Goal: Navigation & Orientation: Understand site structure

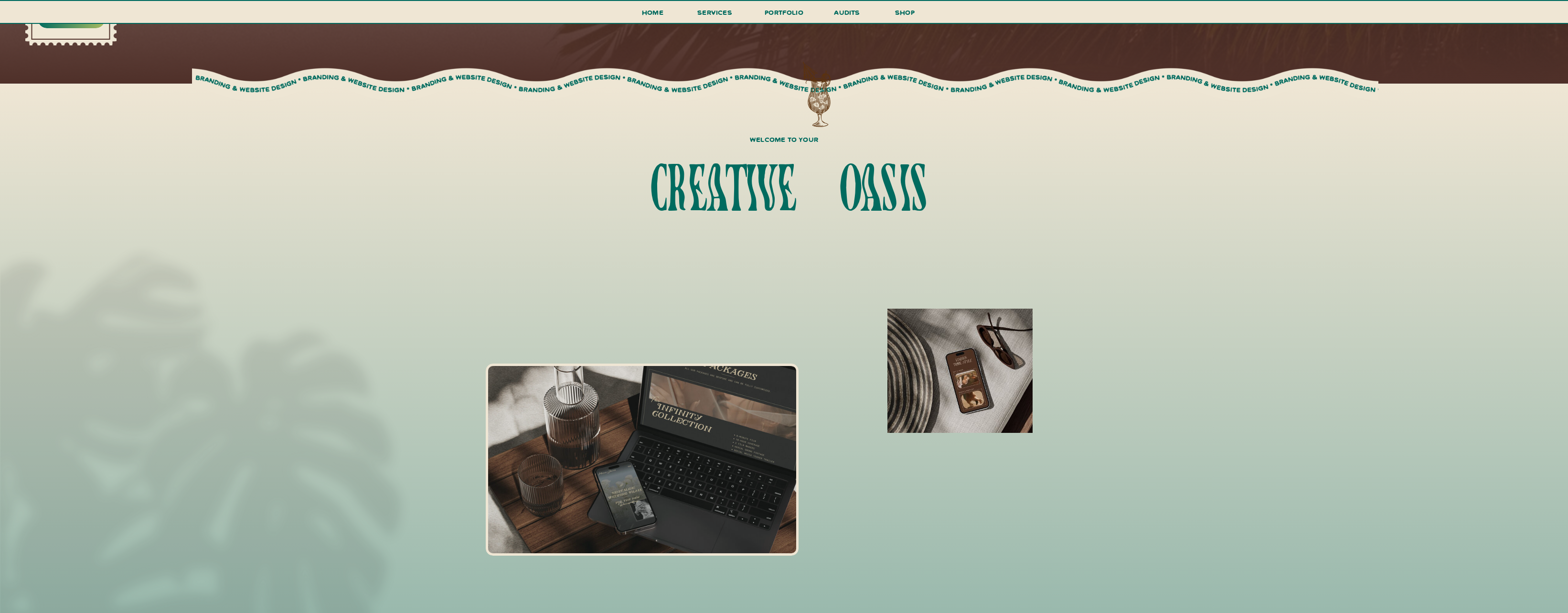
scroll to position [764, 0]
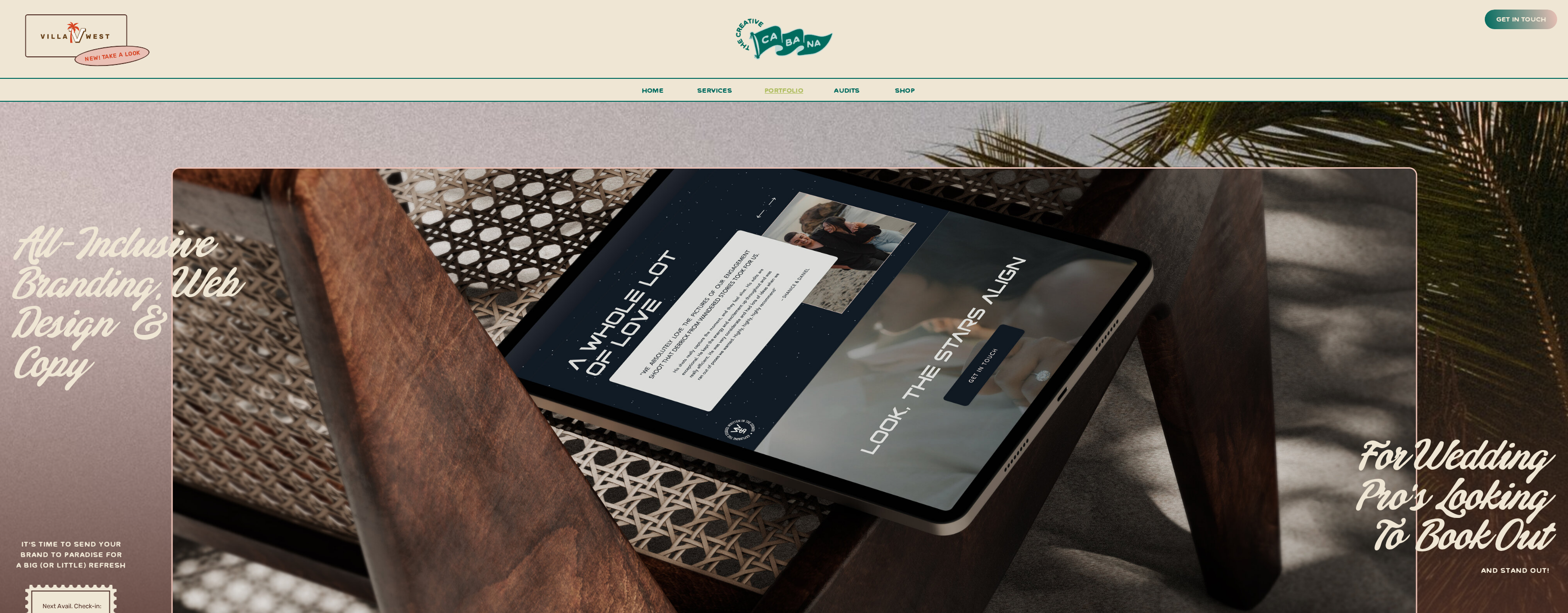
click at [785, 87] on h3 "portfolio" at bounding box center [784, 93] width 45 height 18
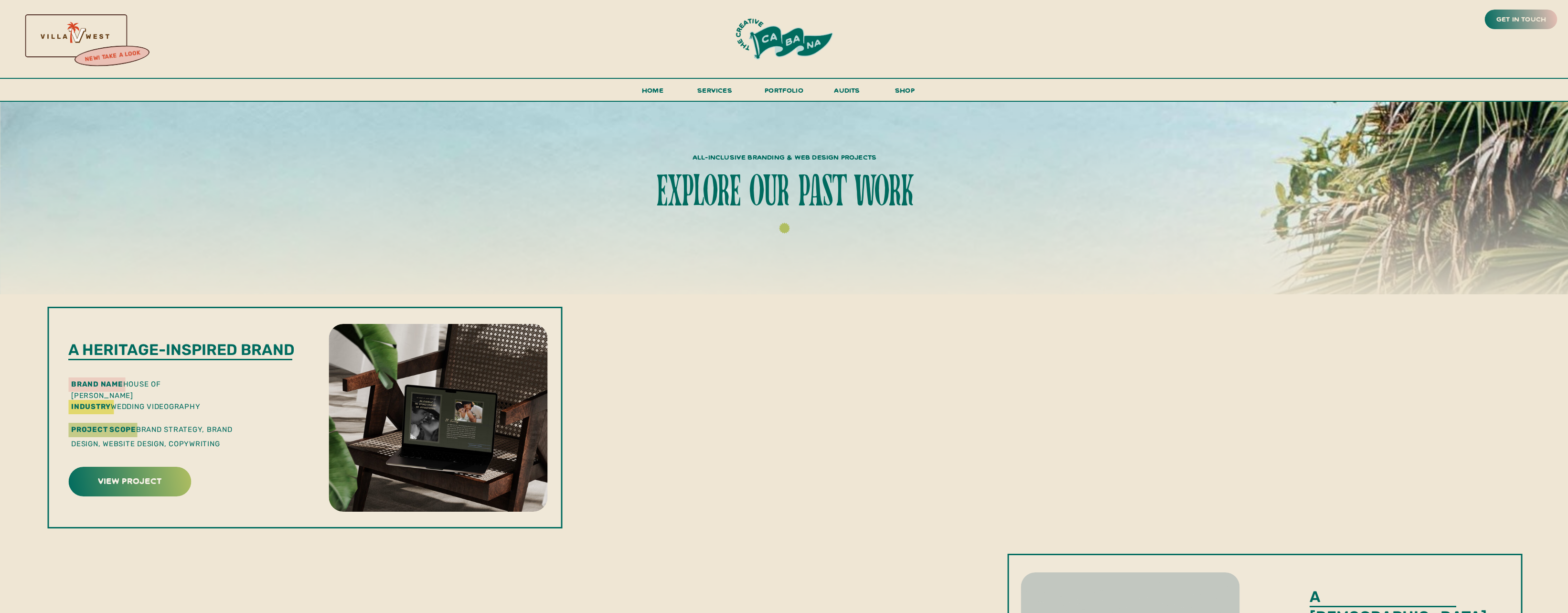
click at [711, 92] on span "services" at bounding box center [715, 89] width 34 height 9
